Goal: Task Accomplishment & Management: Use online tool/utility

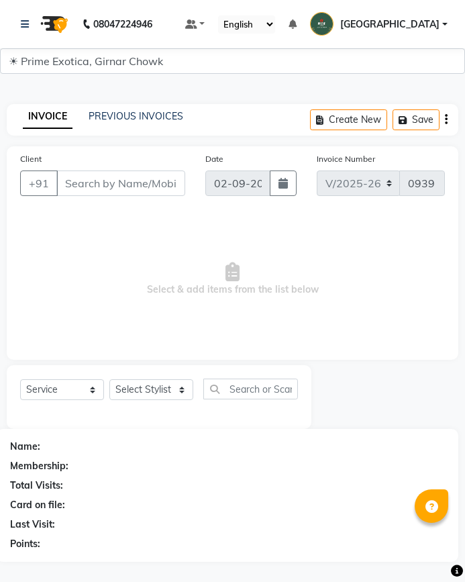
select select "5796"
select select "service"
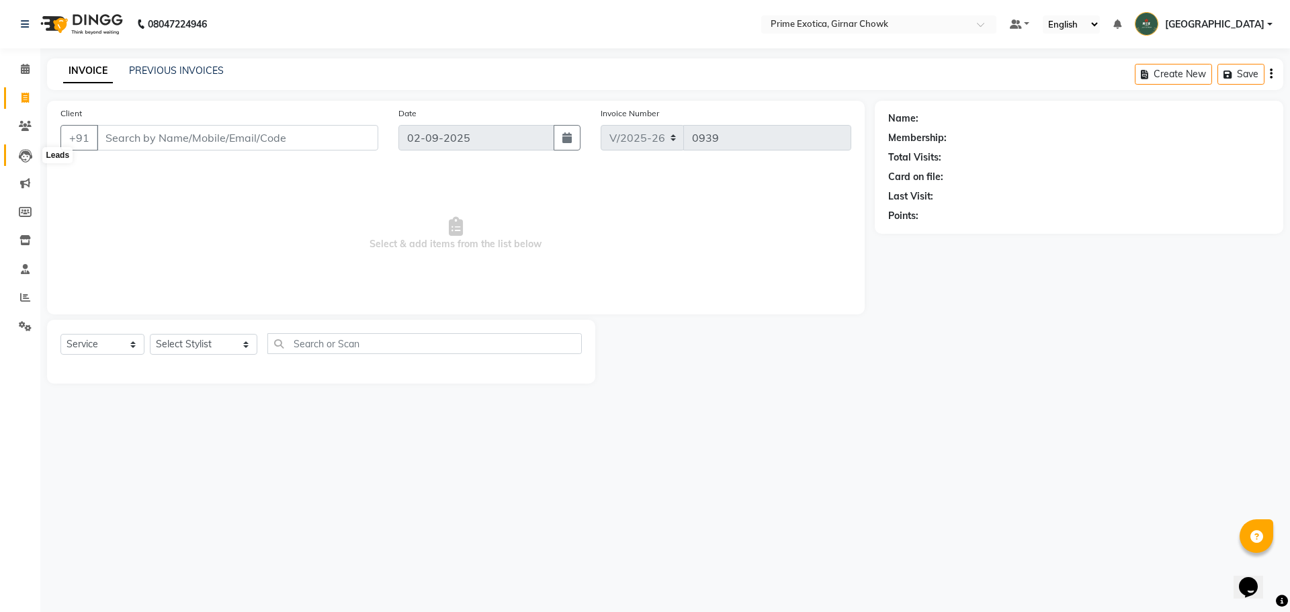
click at [28, 157] on icon at bounding box center [25, 155] width 13 height 13
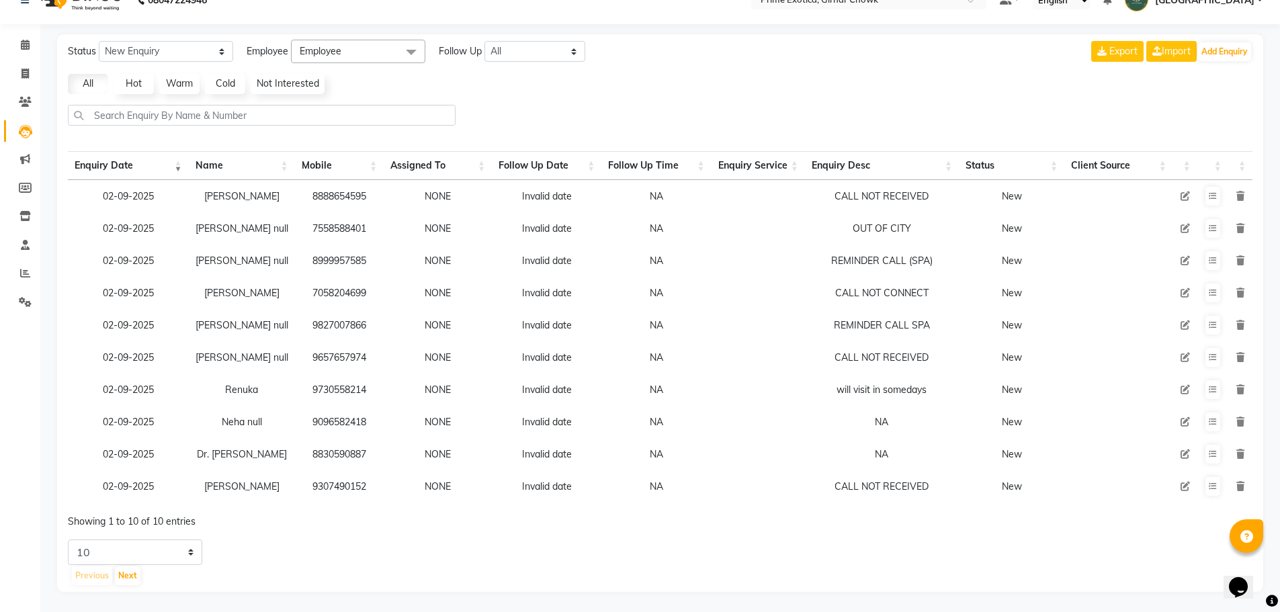
scroll to position [34, 0]
click at [167, 549] on select "5 10 20 50" at bounding box center [135, 552] width 134 height 26
select select "50"
click at [68, 539] on select "5 10 20 50" at bounding box center [135, 552] width 134 height 26
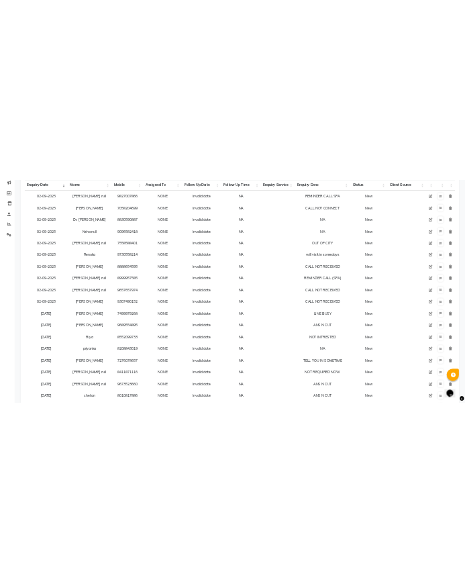
scroll to position [0, 0]
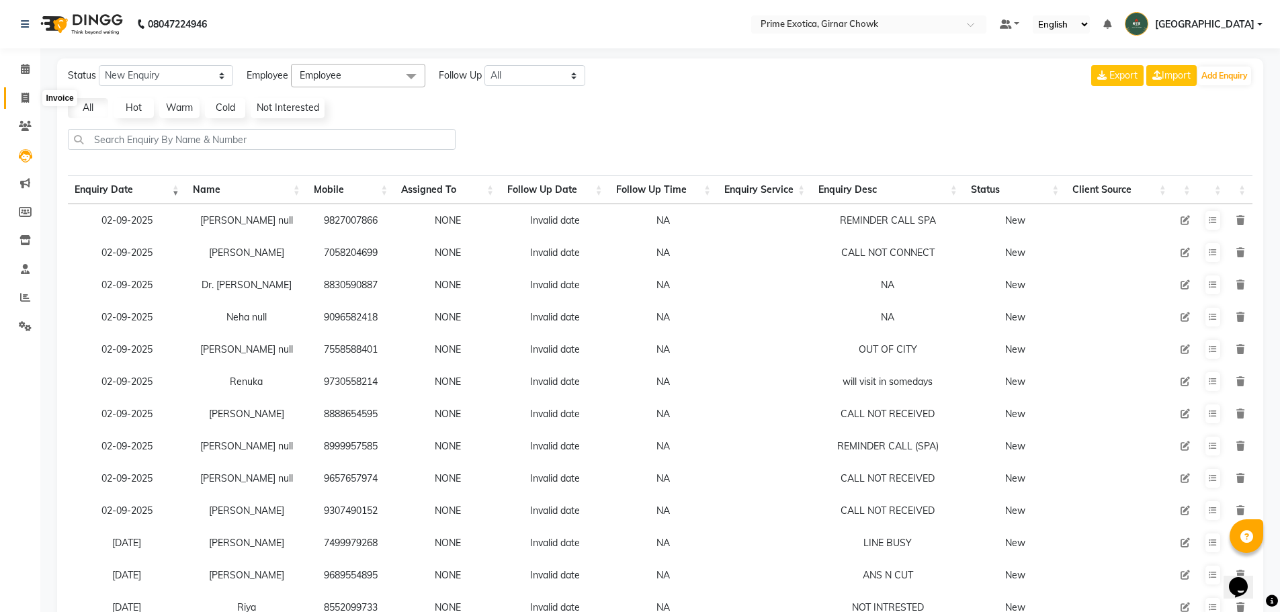
drag, startPoint x: 30, startPoint y: 94, endPoint x: 41, endPoint y: 91, distance: 11.7
click at [30, 94] on span at bounding box center [25, 98] width 24 height 15
select select "service"
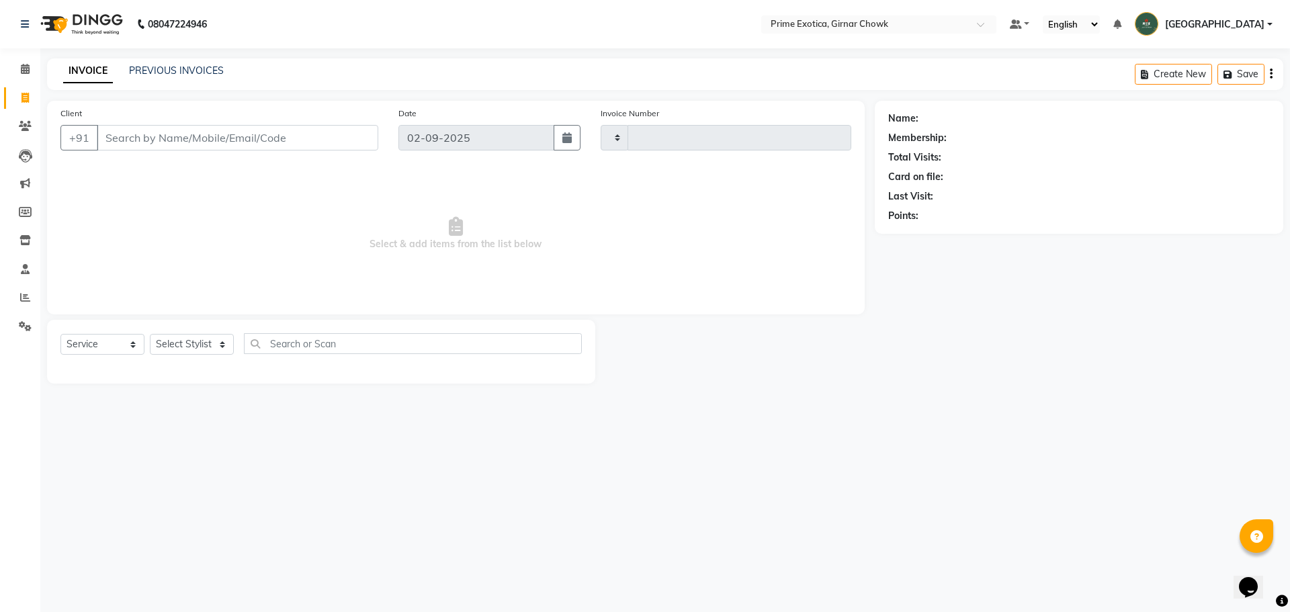
type input "0939"
select select "5796"
